Goal: Task Accomplishment & Management: Use online tool/utility

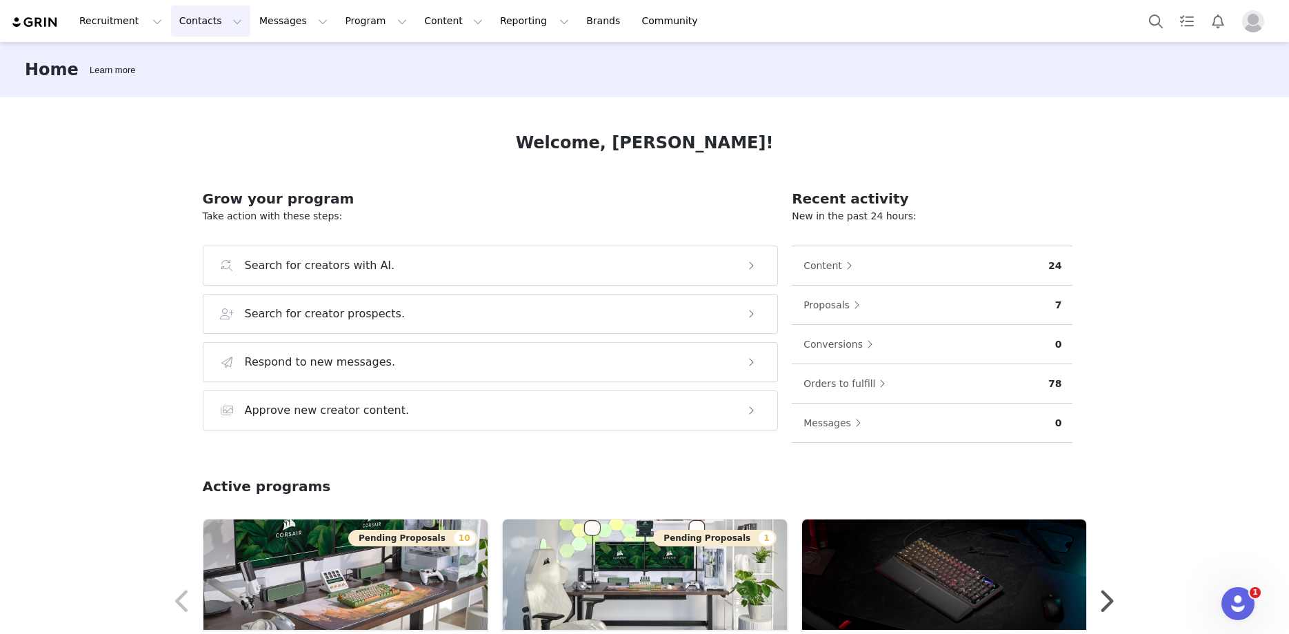
click at [194, 16] on button "Contacts Contacts" at bounding box center [210, 21] width 79 height 31
click at [214, 60] on div "Creators" at bounding box center [212, 61] width 92 height 14
click at [295, 11] on button "Messages Messages" at bounding box center [293, 21] width 85 height 31
click at [337, 14] on button "Program Program" at bounding box center [376, 21] width 79 height 31
click at [342, 57] on p "Activations" at bounding box center [340, 61] width 53 height 14
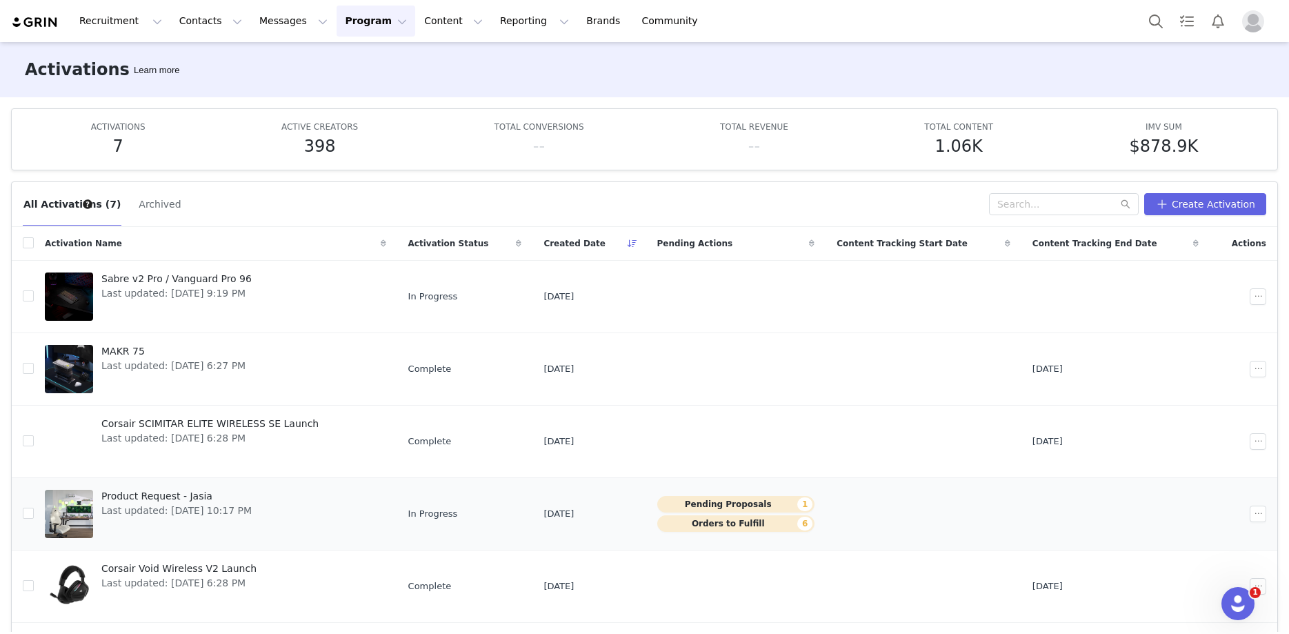
click at [292, 500] on link "Product Request - Jasia Last updated: [DATE] 10:17 PM" at bounding box center [215, 513] width 341 height 55
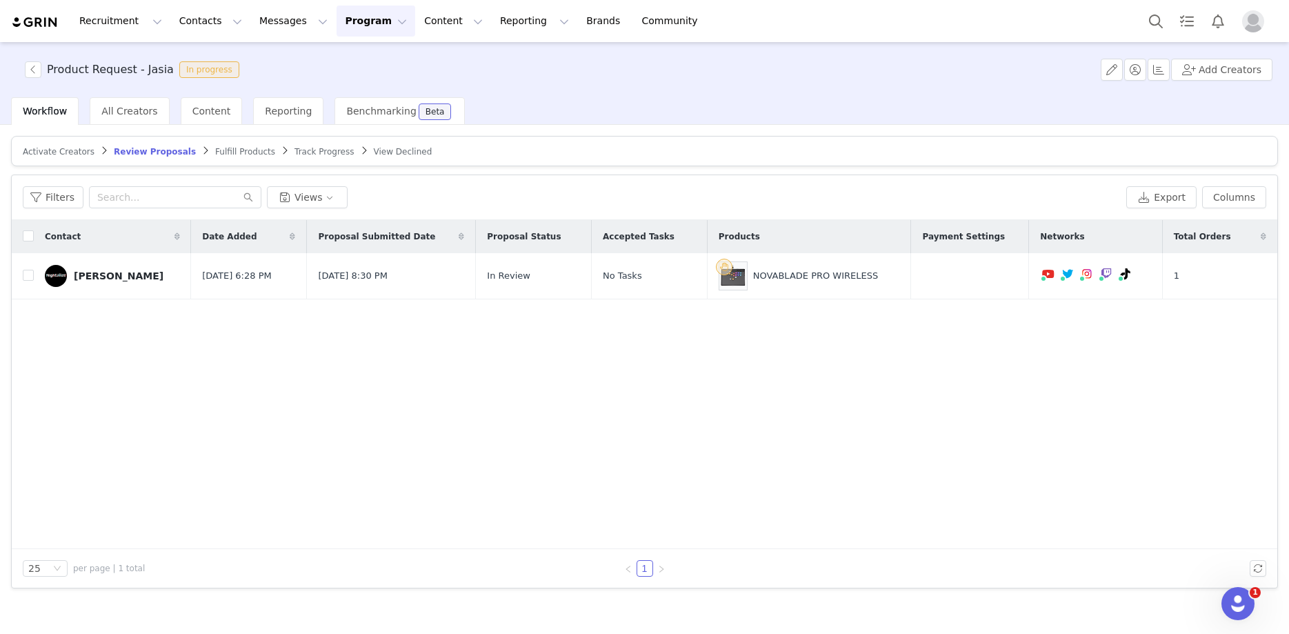
click at [227, 152] on span "Fulfill Products" at bounding box center [245, 152] width 60 height 10
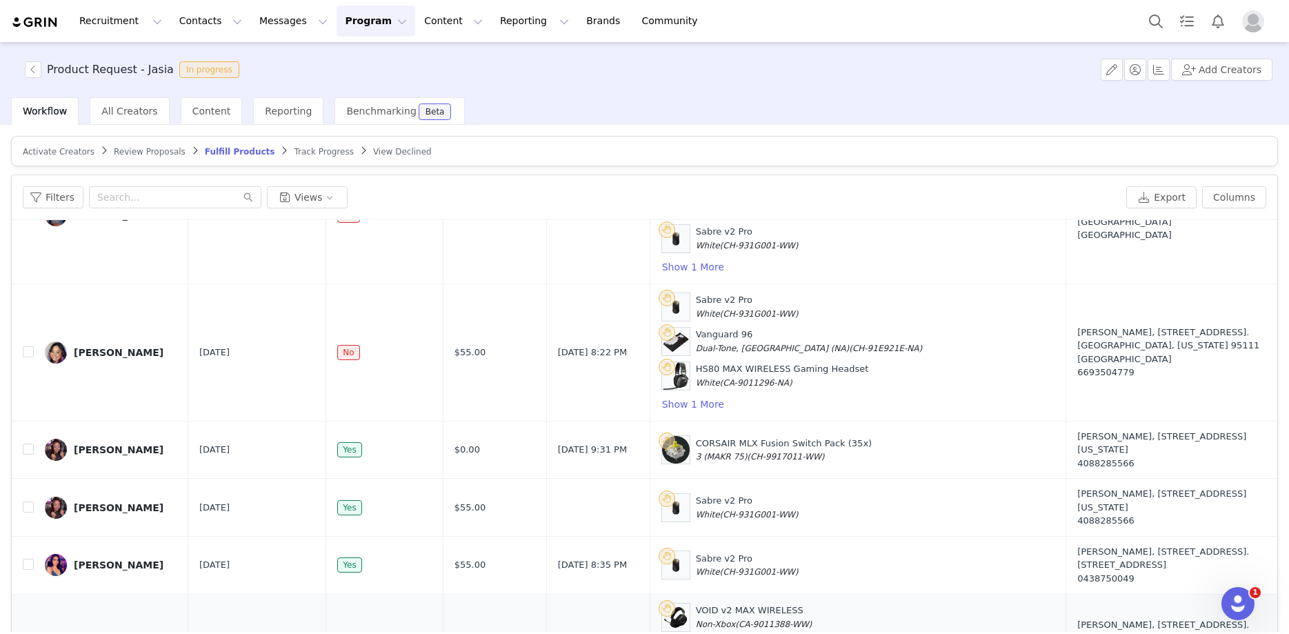
scroll to position [66, 0]
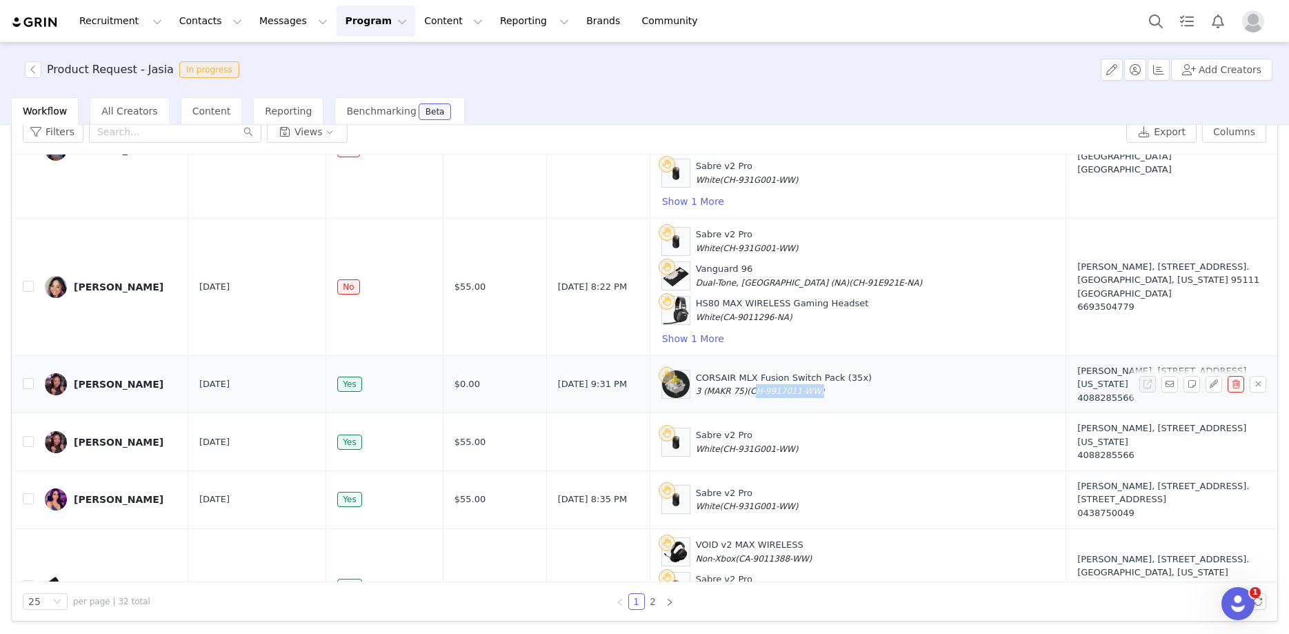
drag, startPoint x: 757, startPoint y: 332, endPoint x: 697, endPoint y: 332, distance: 60.0
click at [747, 386] on span "(CH-9917011-WW)" at bounding box center [785, 391] width 77 height 10
copy span "CH-9917011-WW"
click at [689, 77] on div "Product Request - Jasia In progress Add Creators" at bounding box center [644, 69] width 1289 height 55
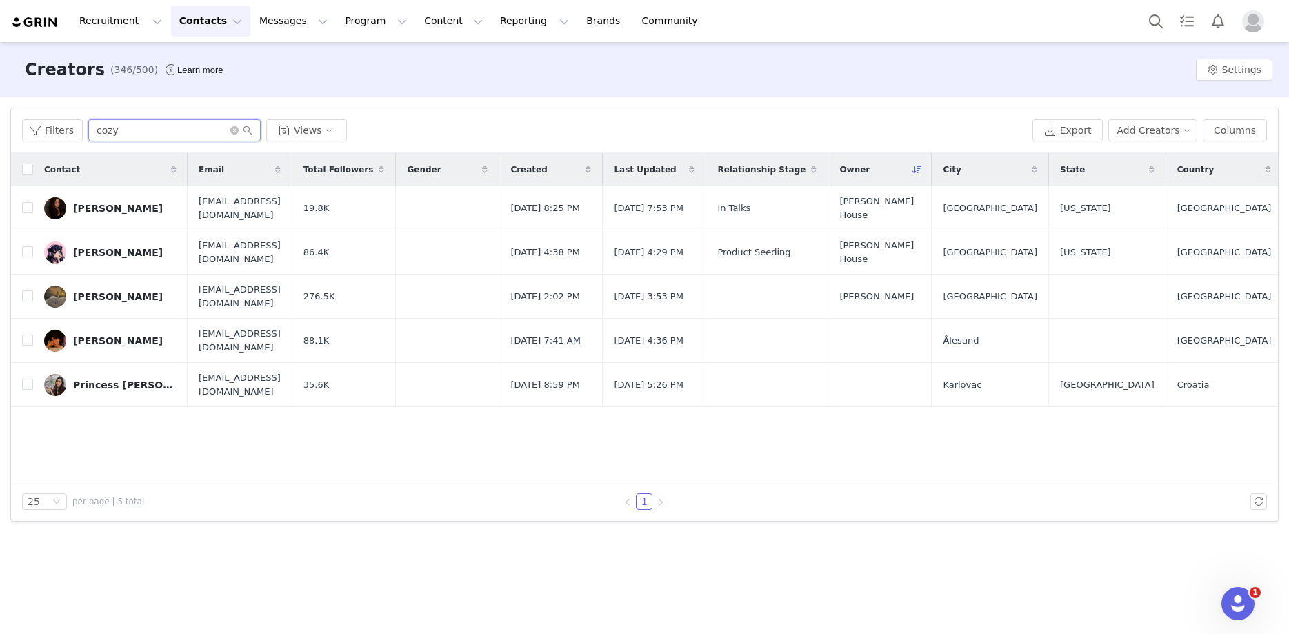
click at [152, 128] on input "cozy" at bounding box center [174, 130] width 172 height 22
type input "z"
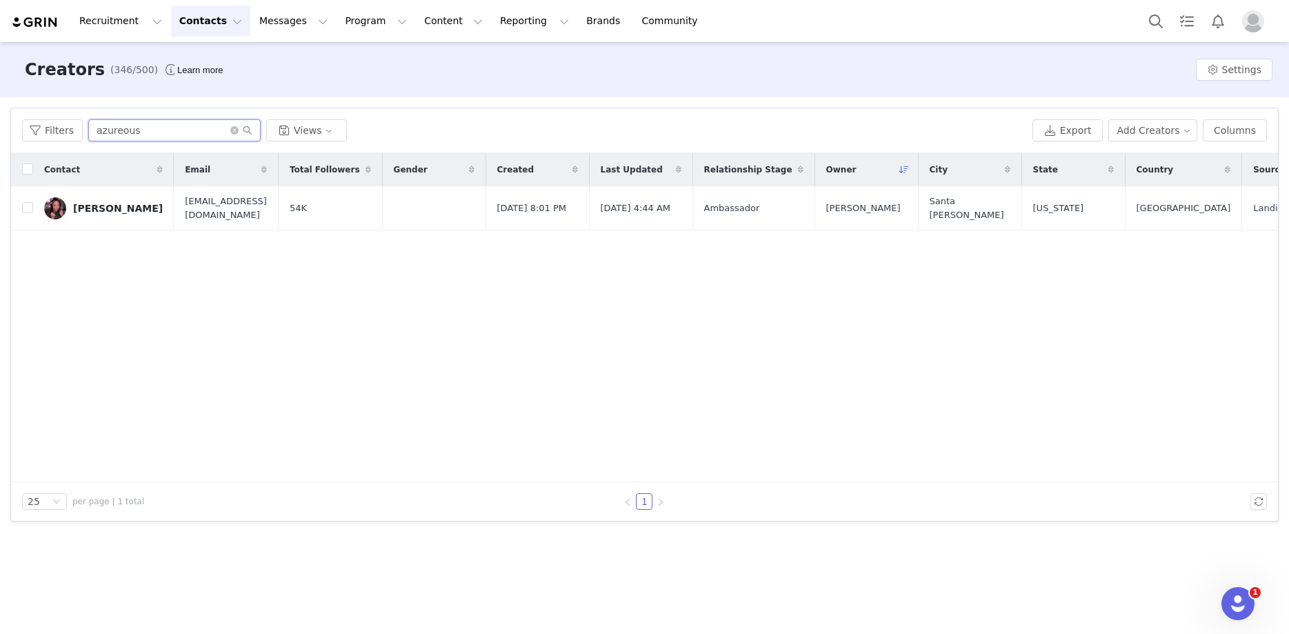
type input "azureous"
click at [122, 257] on div "Contact Email Total Followers Gender Created Last Updated Relationship Stage Ow…" at bounding box center [644, 317] width 1267 height 329
